Goal: Task Accomplishment & Management: Manage account settings

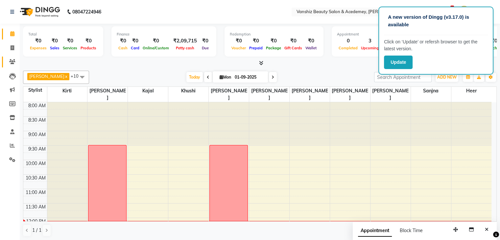
scroll to position [143, 0]
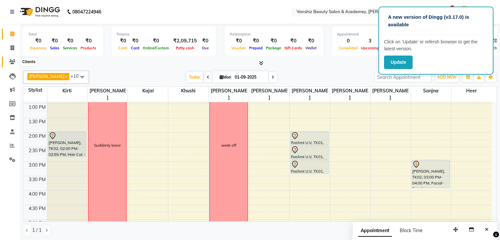
click at [13, 62] on icon at bounding box center [12, 61] width 6 height 5
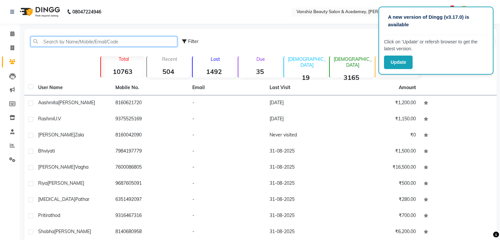
click at [64, 40] on input "text" at bounding box center [104, 41] width 147 height 10
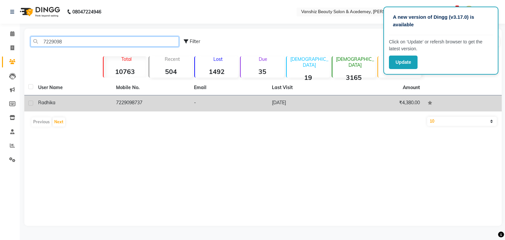
type input "7229098"
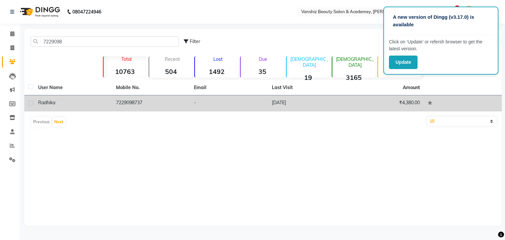
click at [154, 102] on td "7229098737" at bounding box center [151, 103] width 78 height 16
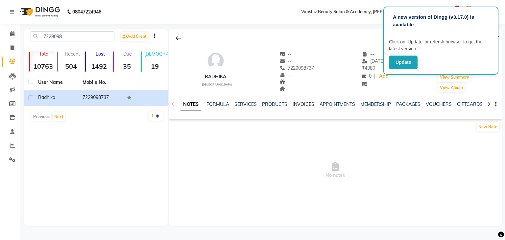
click at [297, 105] on link "INVOICES" at bounding box center [304, 104] width 22 height 6
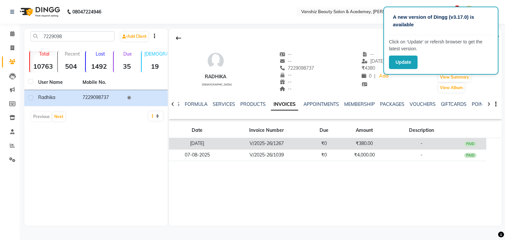
click at [340, 139] on td "₹380.00" at bounding box center [364, 144] width 48 height 12
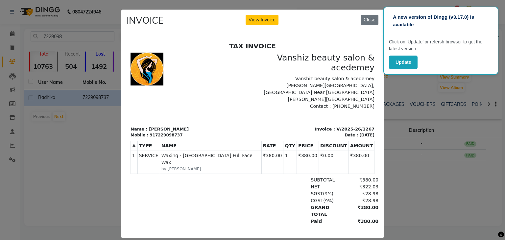
drag, startPoint x: 453, startPoint y: 219, endPoint x: 489, endPoint y: 184, distance: 50.2
click at [489, 184] on ngb-modal-window "INVOICE View Invoice Close" at bounding box center [252, 120] width 505 height 240
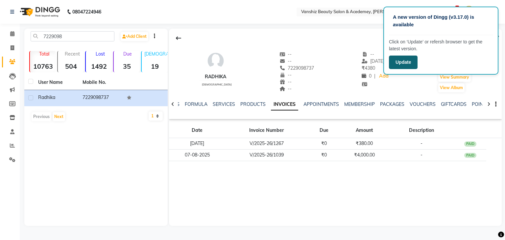
click at [401, 63] on button "Update" at bounding box center [403, 62] width 29 height 13
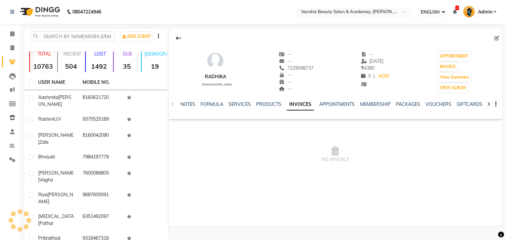
select select "ec"
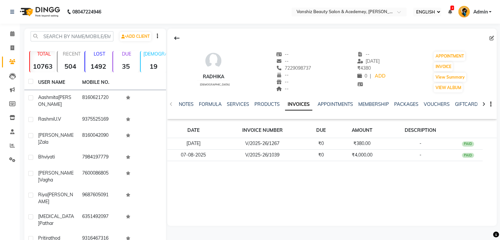
click at [450, 12] on icon at bounding box center [450, 12] width 4 height 5
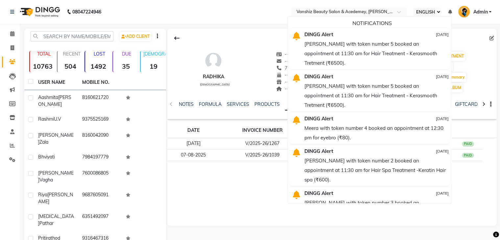
click at [462, 36] on div at bounding box center [331, 38] width 329 height 12
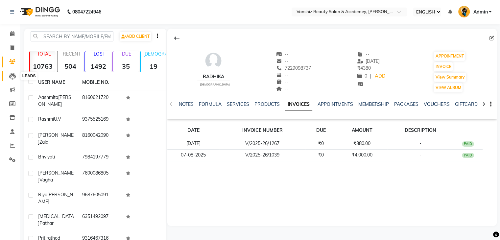
click at [11, 78] on icon at bounding box center [12, 76] width 7 height 7
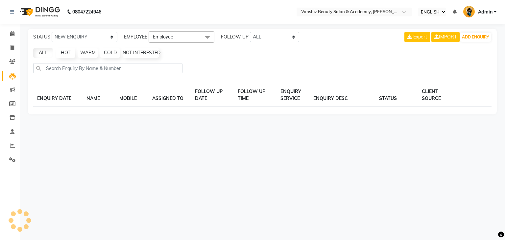
select select "10"
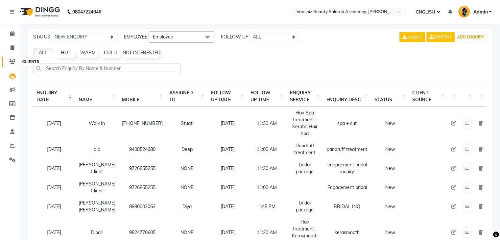
click at [10, 63] on icon at bounding box center [12, 61] width 6 height 5
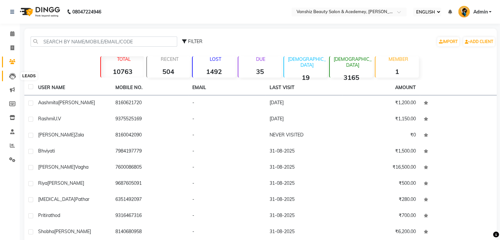
click at [10, 77] on icon at bounding box center [12, 76] width 7 height 7
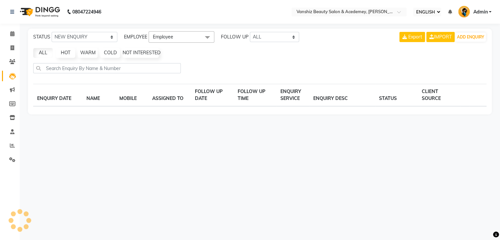
select select "10"
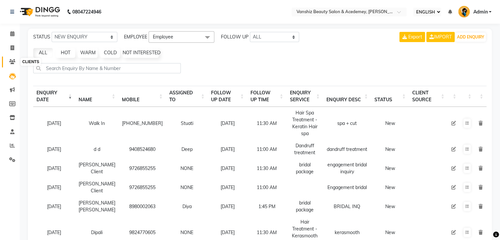
click at [11, 60] on icon at bounding box center [12, 61] width 6 height 5
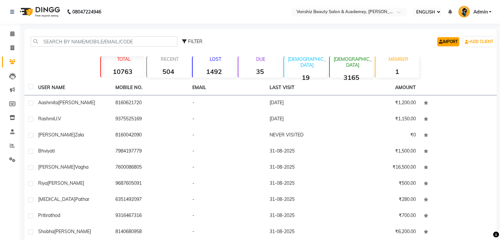
click at [451, 44] on link "IMPORT" at bounding box center [448, 41] width 22 height 9
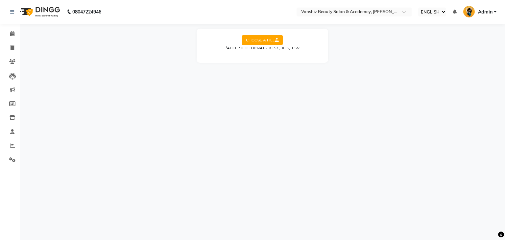
click at [275, 34] on div "CHOOSE A FILE *ACCEPTED FORMATS .XLSX, .XLS, .CSV" at bounding box center [263, 46] width 132 height 34
click at [276, 38] on icon at bounding box center [277, 40] width 4 height 4
click at [0, 0] on input "CHOOSE A FILE" at bounding box center [0, 0] width 0 height 0
click at [291, 61] on select "SELECT SHEET fashion group mayoffer2025" at bounding box center [291, 61] width 49 height 10
select select "mayoffer2025"
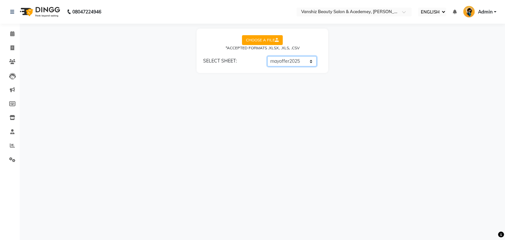
click at [267, 56] on select "SELECT SHEET fashion group mayoffer2025" at bounding box center [291, 61] width 49 height 10
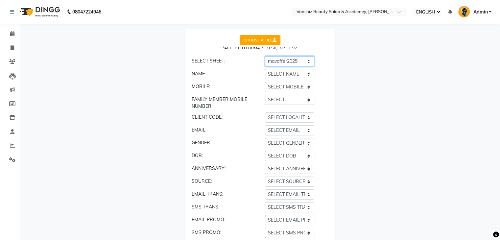
scroll to position [55, 0]
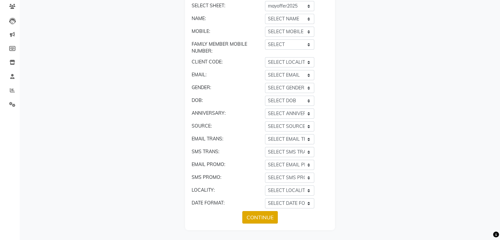
click at [264, 217] on button "CONTINUE" at bounding box center [260, 217] width 36 height 12
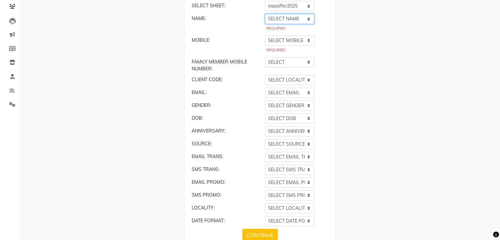
click at [294, 20] on select "SELECT NAME katto workshopp call data __EMPTY __EMPTY_1 __EMPTY_2" at bounding box center [289, 19] width 49 height 10
select select "__EMPTY_1"
click at [265, 14] on select "SELECT NAME katto workshopp call data __EMPTY __EMPTY_1 __EMPTY_2" at bounding box center [289, 19] width 49 height 10
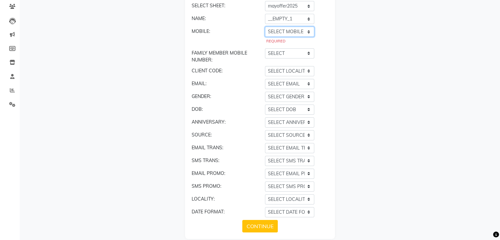
click at [287, 31] on select "SELECT MOBILE katto workshopp call data __EMPTY __EMPTY_1 __EMPTY_2" at bounding box center [289, 32] width 49 height 10
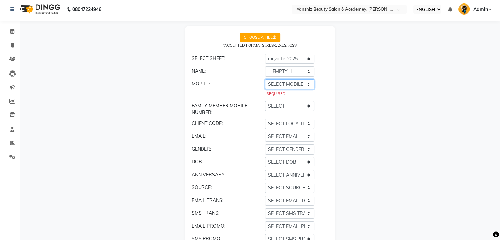
scroll to position [64, 0]
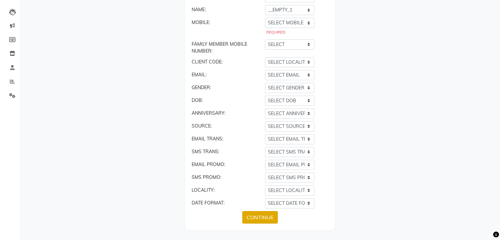
click at [260, 215] on button "CONTINUE" at bounding box center [260, 217] width 36 height 12
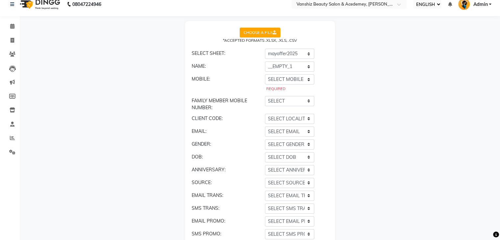
scroll to position [0, 0]
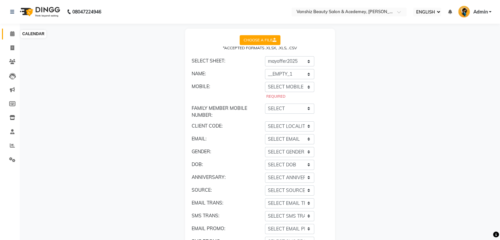
click at [10, 32] on icon at bounding box center [12, 33] width 4 height 5
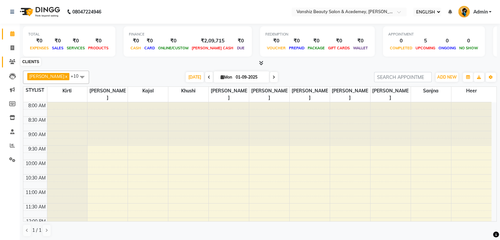
click at [13, 61] on icon at bounding box center [12, 61] width 6 height 5
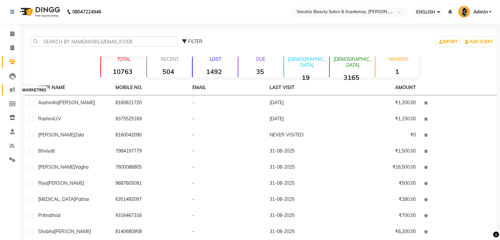
click at [11, 90] on icon at bounding box center [12, 89] width 5 height 5
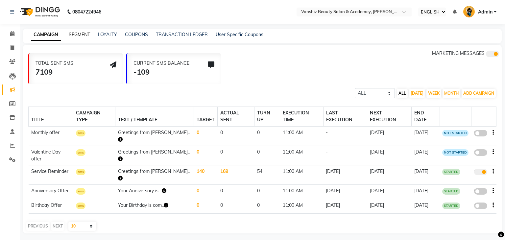
click at [84, 32] on link "SEGMENT" at bounding box center [79, 35] width 21 height 6
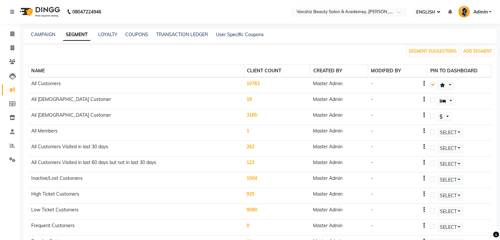
click at [259, 84] on td "10763" at bounding box center [277, 85] width 66 height 16
click at [253, 83] on td "10763" at bounding box center [277, 85] width 66 height 16
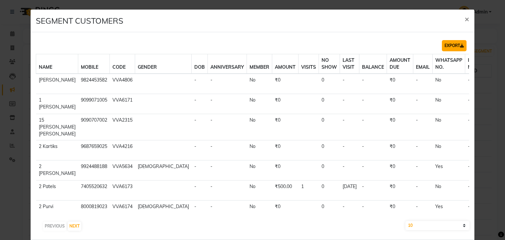
click at [450, 46] on button "EXPORT" at bounding box center [454, 45] width 25 height 11
click at [465, 17] on span "×" at bounding box center [467, 19] width 5 height 10
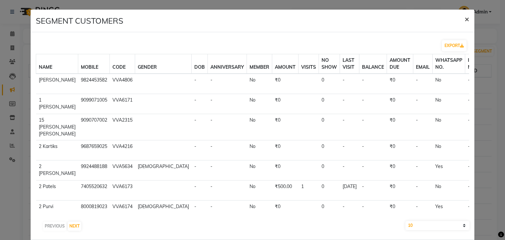
click at [465, 19] on span "×" at bounding box center [467, 19] width 5 height 10
click at [465, 17] on span "×" at bounding box center [467, 19] width 5 height 10
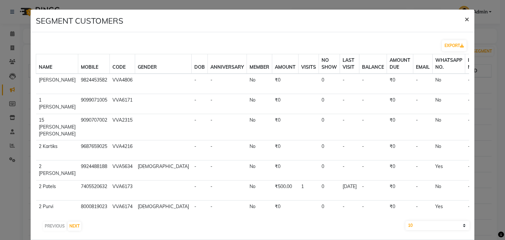
click at [465, 17] on span "×" at bounding box center [467, 19] width 5 height 10
click at [465, 18] on button "×" at bounding box center [466, 19] width 15 height 18
click at [465, 20] on span "×" at bounding box center [467, 19] width 5 height 10
click at [465, 19] on span "×" at bounding box center [467, 19] width 5 height 10
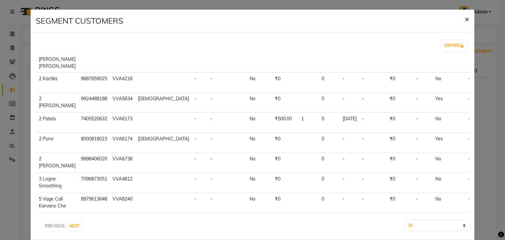
click at [465, 21] on span "×" at bounding box center [467, 19] width 5 height 10
click at [465, 19] on span "×" at bounding box center [467, 19] width 5 height 10
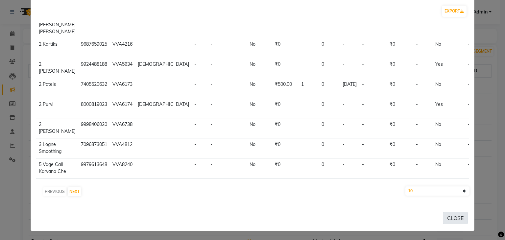
click at [458, 218] on button "CLOSE" at bounding box center [455, 218] width 25 height 12
click at [449, 217] on button "CLOSE" at bounding box center [455, 218] width 25 height 12
click at [443, 212] on button "CLOSE" at bounding box center [455, 218] width 25 height 12
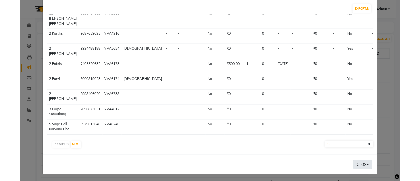
scroll to position [0, 0]
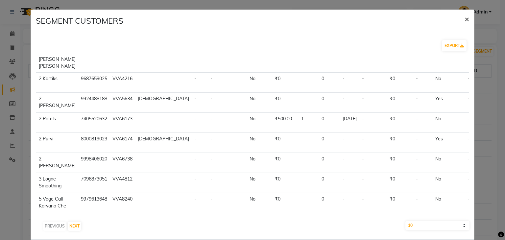
click at [465, 19] on span "×" at bounding box center [467, 19] width 5 height 10
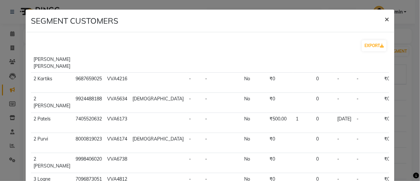
click at [385, 18] on button "×" at bounding box center [386, 19] width 15 height 18
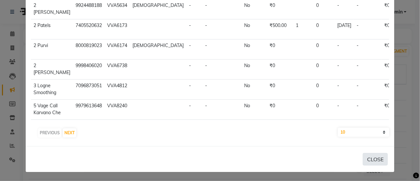
click at [371, 156] on button "CLOSE" at bounding box center [375, 159] width 25 height 12
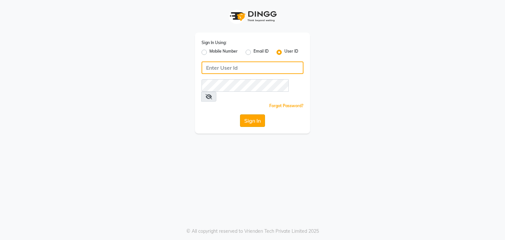
type input "vanishz"
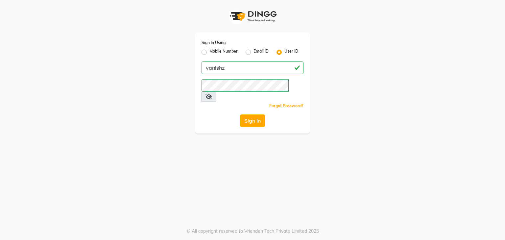
drag, startPoint x: 240, startPoint y: 108, endPoint x: 266, endPoint y: 128, distance: 32.8
click at [266, 128] on div "Sign In Using: Mobile Number Email ID User ID vanishz Remember me Forgot Passwo…" at bounding box center [252, 120] width 505 height 240
click at [255, 114] on button "Sign In" at bounding box center [252, 120] width 25 height 12
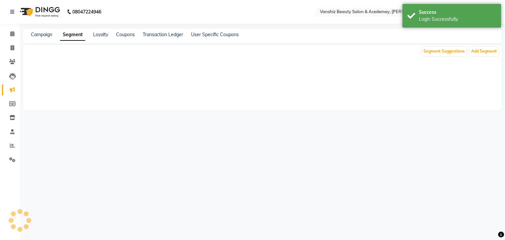
select select "en"
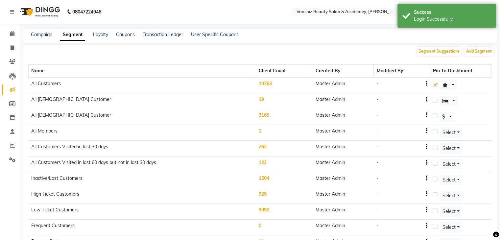
click at [98, 87] on td "All Customers" at bounding box center [142, 85] width 227 height 16
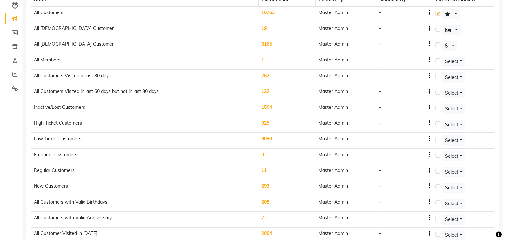
scroll to position [72, 0]
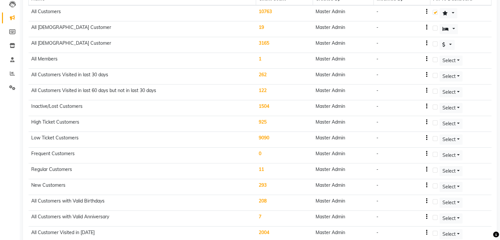
click at [267, 87] on td "122" at bounding box center [284, 92] width 57 height 16
click at [266, 88] on td "122" at bounding box center [284, 92] width 57 height 16
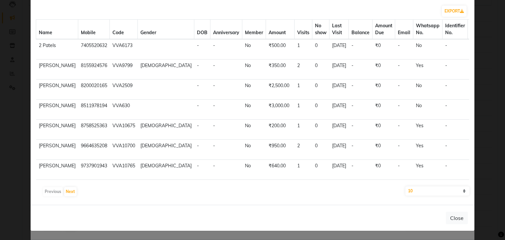
scroll to position [0, 0]
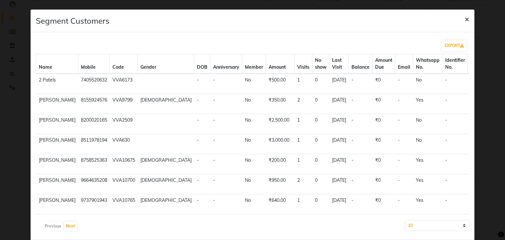
click at [420, 19] on span "×" at bounding box center [467, 19] width 5 height 10
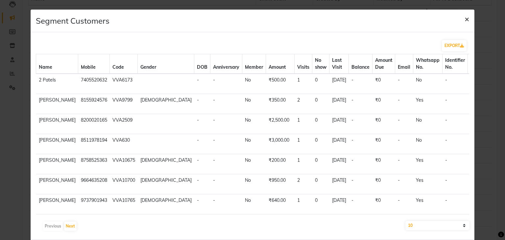
click at [420, 19] on span "×" at bounding box center [467, 19] width 5 height 10
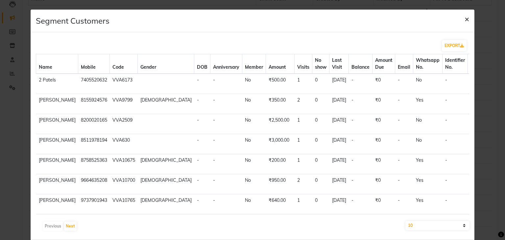
click at [420, 19] on span "×" at bounding box center [467, 19] width 5 height 10
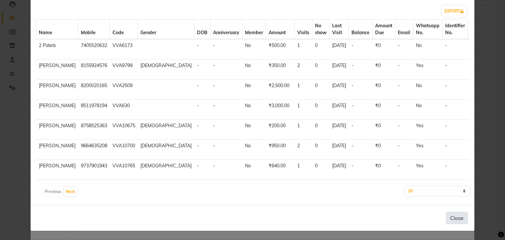
click at [420, 180] on button "Close" at bounding box center [457, 218] width 22 height 12
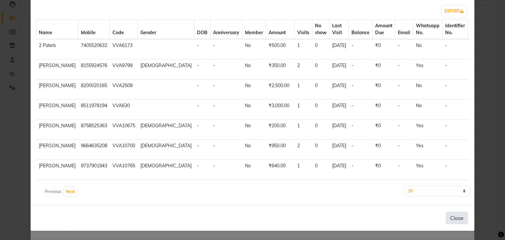
click at [420, 180] on button "Close" at bounding box center [457, 218] width 22 height 12
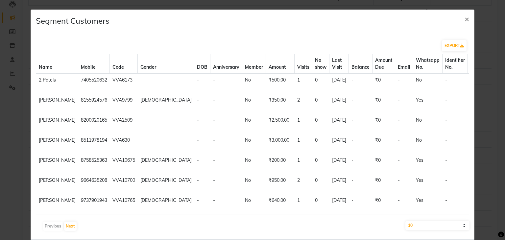
scroll to position [0, 0]
click at [420, 19] on span "×" at bounding box center [467, 19] width 5 height 10
click at [420, 20] on span "×" at bounding box center [467, 19] width 5 height 10
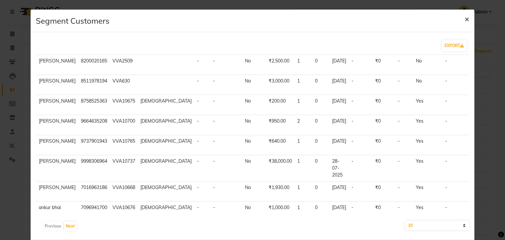
scroll to position [35, 0]
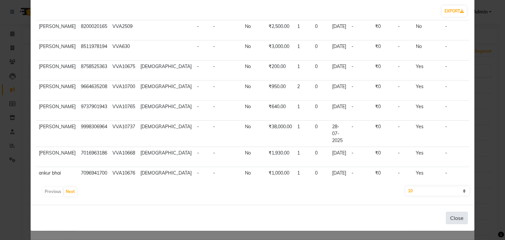
click at [420, 180] on button "Close" at bounding box center [457, 218] width 22 height 12
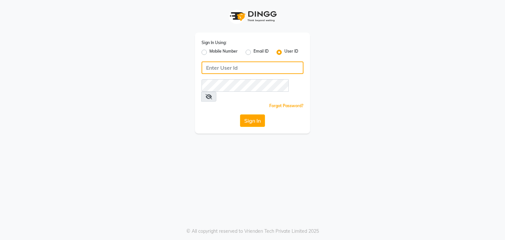
type input "vanishz"
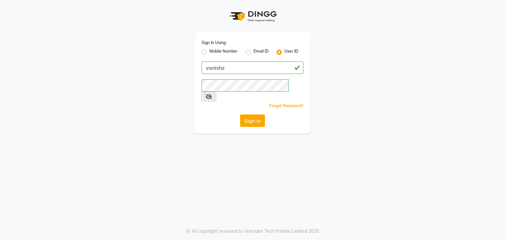
click at [216, 92] on span at bounding box center [208, 97] width 15 height 10
click at [212, 94] on icon at bounding box center [208, 96] width 7 height 5
click at [250, 114] on button "Sign In" at bounding box center [252, 120] width 25 height 12
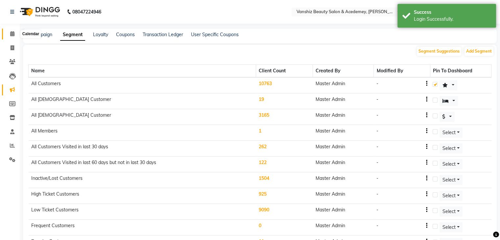
click at [14, 32] on icon at bounding box center [12, 33] width 4 height 5
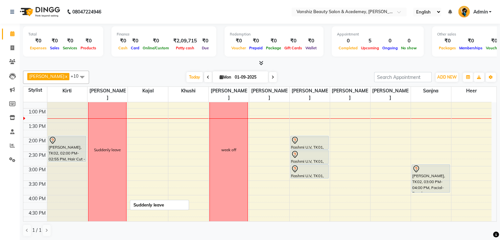
scroll to position [124, 0]
